Goal: Register for event/course

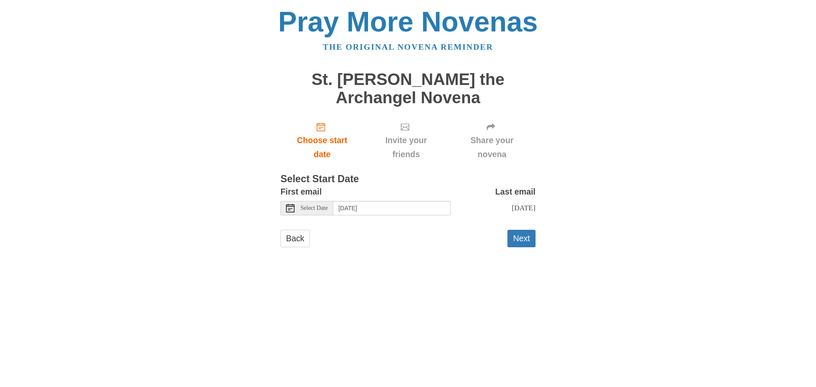
click at [290, 208] on icon at bounding box center [290, 208] width 9 height 9
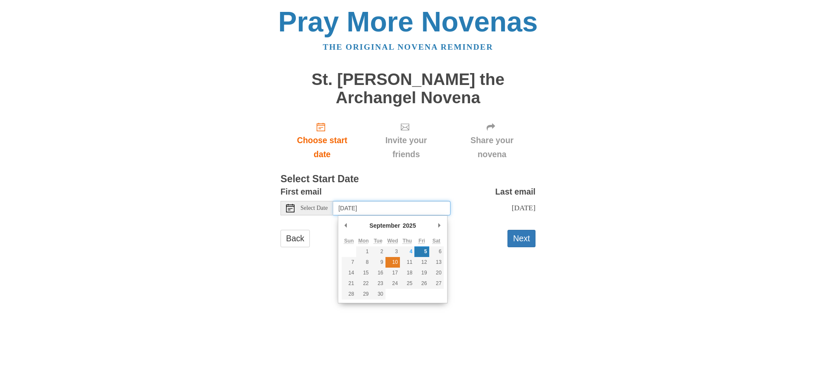
type input "Wednesday, September 10th"
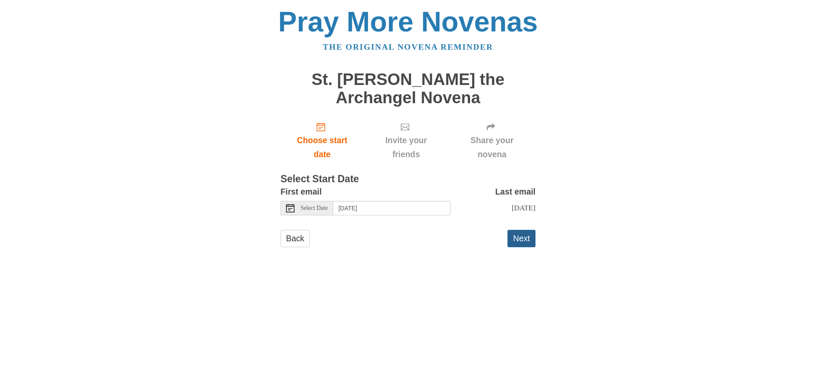
click at [525, 235] on button "Next" at bounding box center [521, 238] width 28 height 17
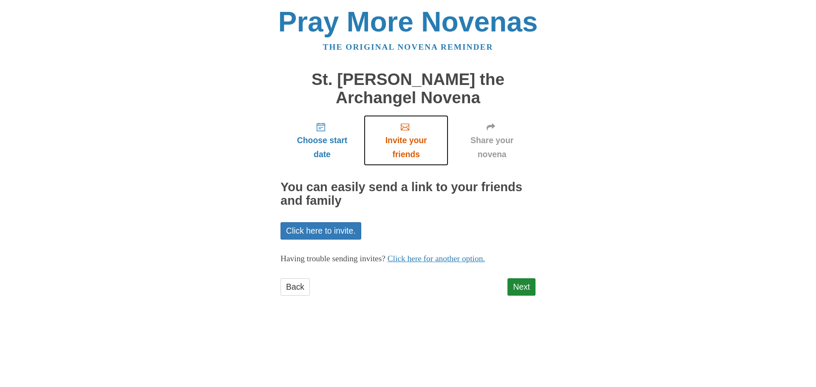
click at [401, 133] on span "Invite your friends" at bounding box center [406, 147] width 68 height 28
click at [404, 130] on icon "Invite your friends" at bounding box center [405, 127] width 9 height 9
click at [430, 257] on link "Click here for another option." at bounding box center [437, 258] width 98 height 9
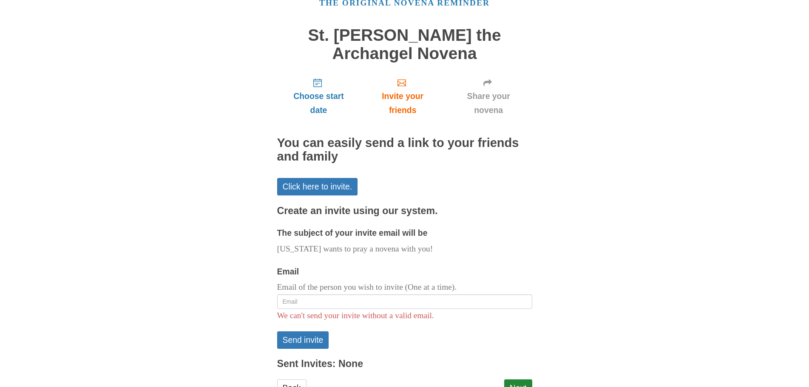
scroll to position [79, 0]
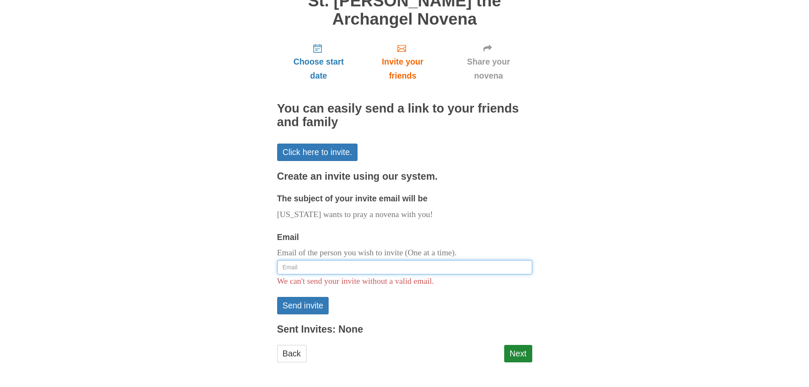
click at [327, 268] on input "Email" at bounding box center [404, 267] width 255 height 14
type input "fchadoka@gmail.com"
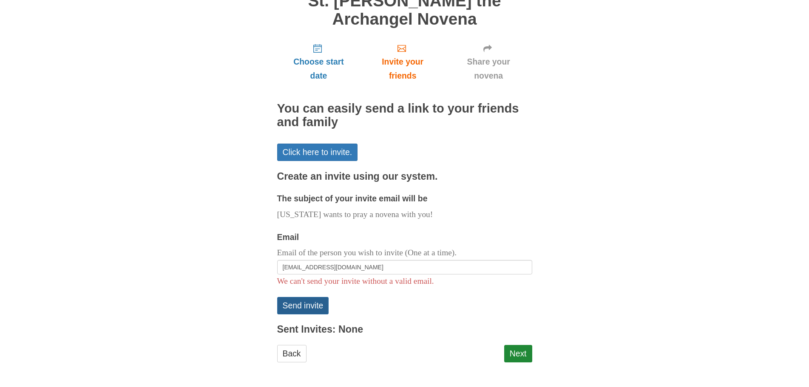
click at [301, 303] on button "Send invite" at bounding box center [303, 305] width 52 height 17
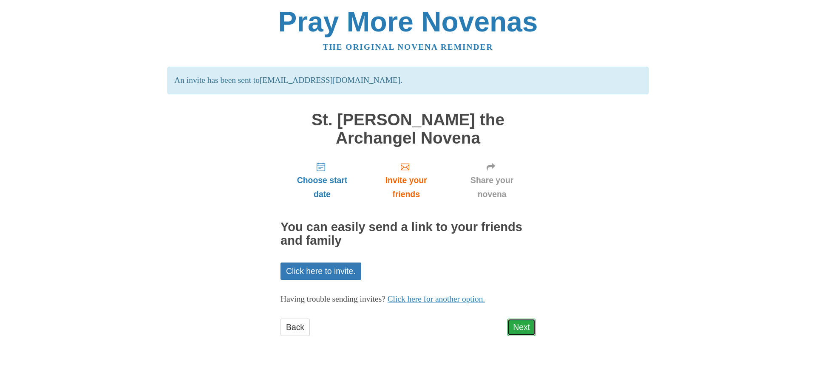
click at [522, 325] on link "Next" at bounding box center [521, 327] width 28 height 17
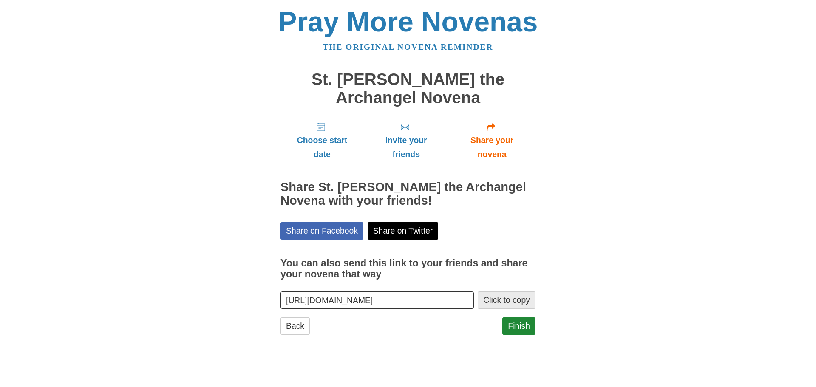
click at [506, 302] on button "Click to copy" at bounding box center [507, 300] width 58 height 17
click at [522, 326] on link "Finish" at bounding box center [518, 325] width 33 height 17
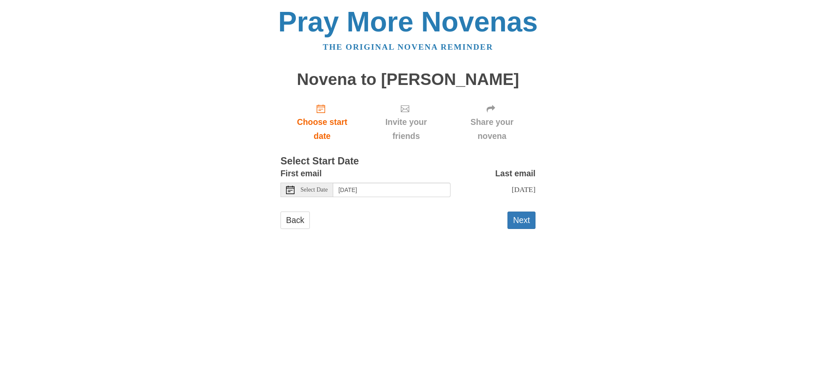
click at [292, 188] on use at bounding box center [290, 190] width 9 height 9
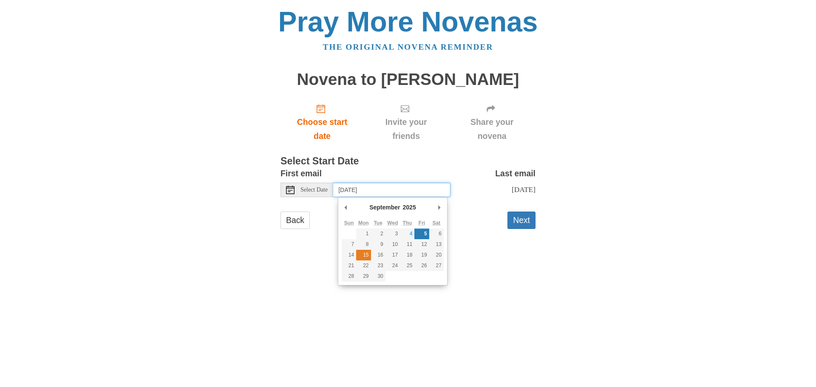
type input "Monday, September 15th"
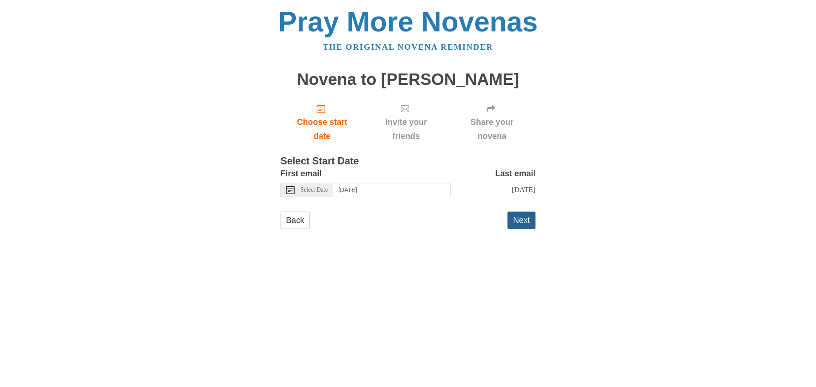
click at [526, 229] on button "Next" at bounding box center [521, 220] width 28 height 17
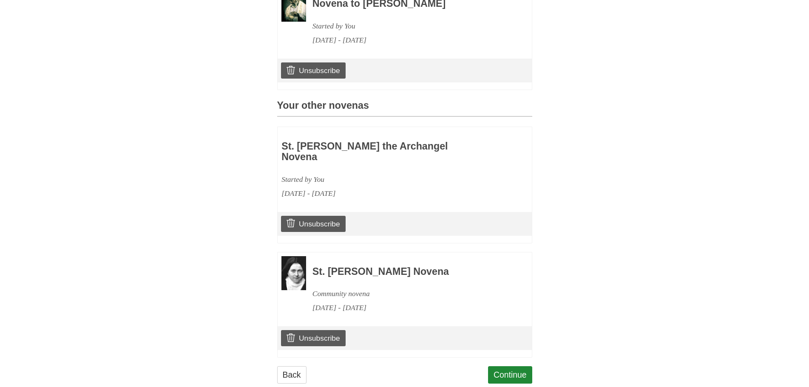
scroll to position [304, 0]
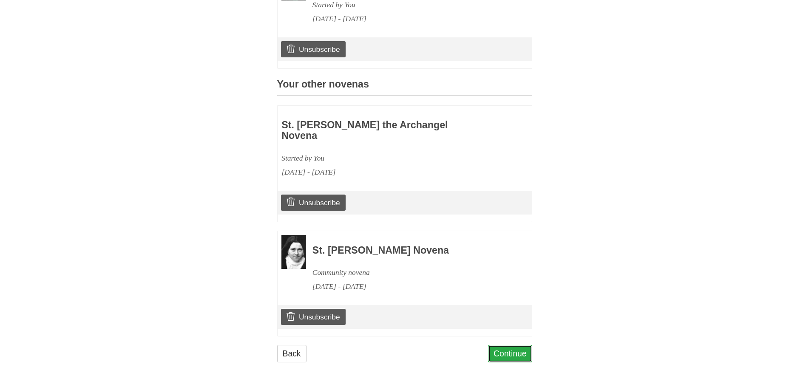
click at [517, 358] on link "Continue" at bounding box center [510, 353] width 44 height 17
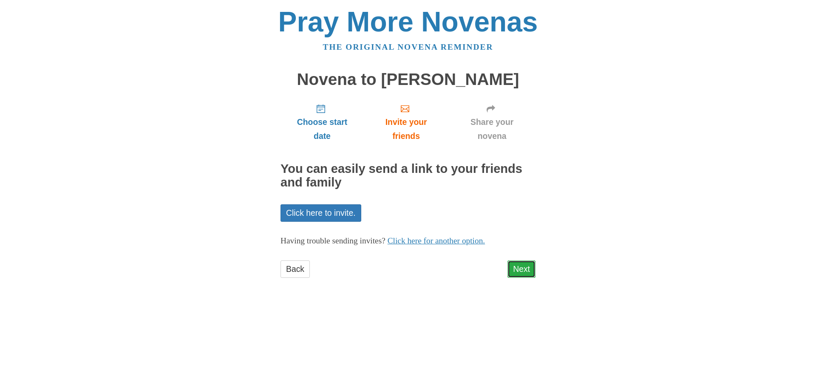
click at [530, 271] on link "Next" at bounding box center [521, 269] width 28 height 17
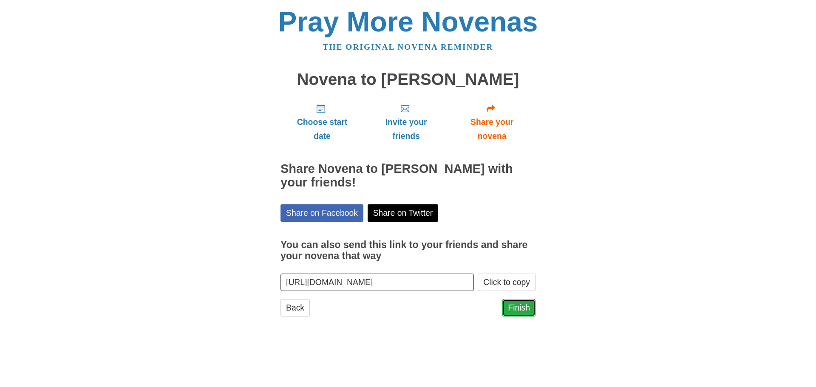
click at [522, 308] on link "Finish" at bounding box center [518, 307] width 33 height 17
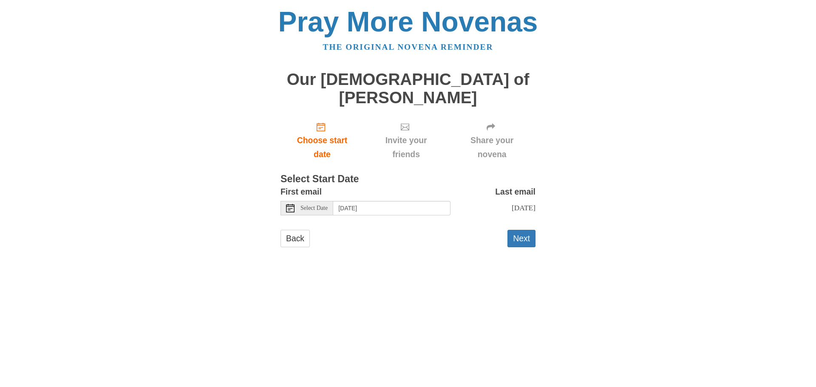
click at [291, 204] on use at bounding box center [290, 208] width 9 height 9
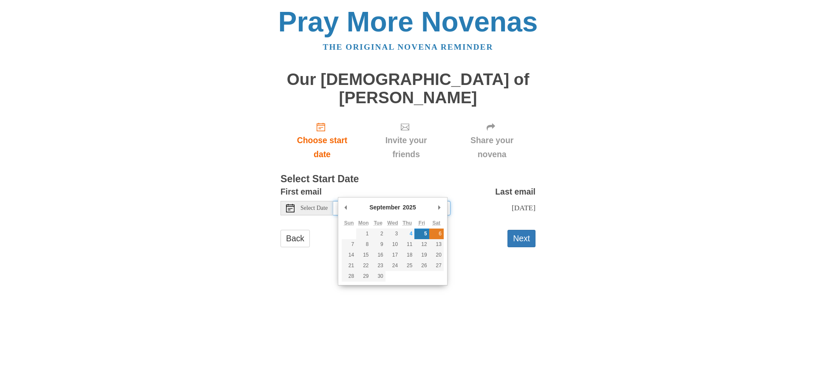
type input "Saturday, September 6th"
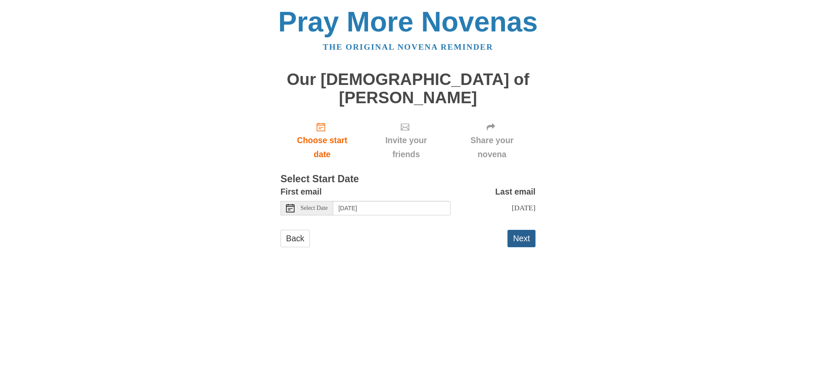
click at [518, 230] on button "Next" at bounding box center [521, 238] width 28 height 17
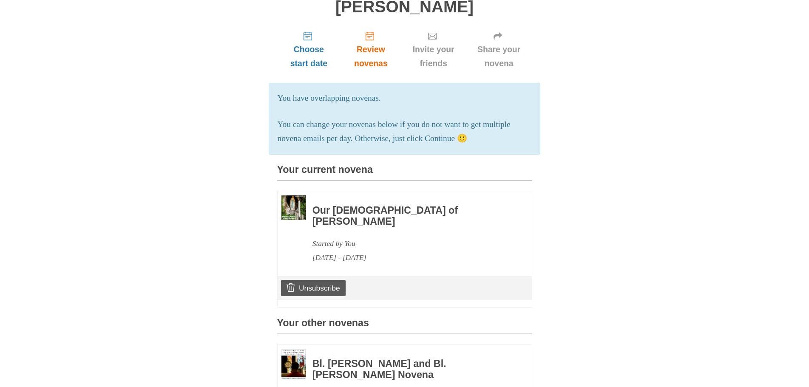
scroll to position [85, 0]
